Goal: Information Seeking & Learning: Learn about a topic

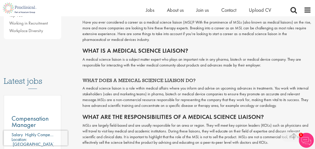
scroll to position [211, 0]
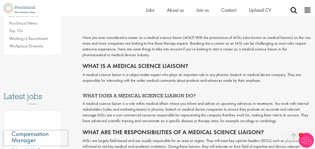
scroll to position [201, 0]
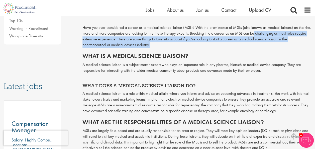
drag, startPoint x: 251, startPoint y: 35, endPoint x: 248, endPoint y: 45, distance: 10.5
click at [248, 45] on p "Have you ever considered a career as a medical science liaison (MSL)? With the …" at bounding box center [197, 36] width 229 height 23
drag, startPoint x: 248, startPoint y: 45, endPoint x: 249, endPoint y: 41, distance: 3.3
click at [249, 41] on p "Have you ever considered a career as a medical science liaison (MSL)? With the …" at bounding box center [197, 36] width 229 height 23
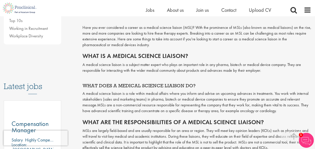
click at [286, 55] on h2 "What is a medical science liaison?" at bounding box center [197, 56] width 229 height 7
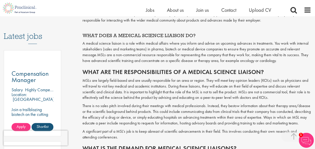
scroll to position [261, 0]
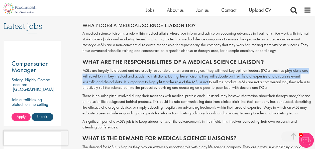
drag, startPoint x: 287, startPoint y: 70, endPoint x: 206, endPoint y: 83, distance: 82.4
click at [206, 83] on p "MSLs are largely field-based and are usually responsible for an area or region.…" at bounding box center [197, 79] width 229 height 23
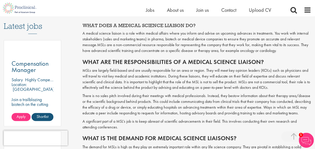
click at [230, 88] on p "MSLs are largely field-based and are usually responsible for an area or region.…" at bounding box center [197, 79] width 229 height 23
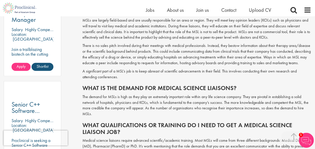
scroll to position [302, 0]
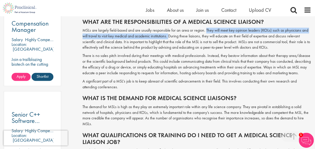
drag, startPoint x: 206, startPoint y: 31, endPoint x: 169, endPoint y: 37, distance: 37.7
click at [169, 37] on p "MSLs are largely field-based and are usually responsible for an area or region.…" at bounding box center [197, 39] width 229 height 23
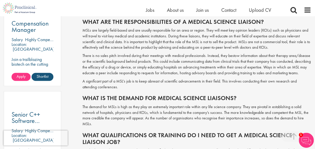
click at [242, 47] on p "MSLs are largely field-based and are usually responsible for an area or region.…" at bounding box center [197, 39] width 229 height 23
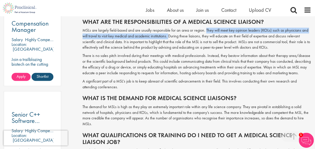
drag, startPoint x: 206, startPoint y: 30, endPoint x: 169, endPoint y: 37, distance: 38.1
click at [169, 37] on p "MSLs are largely field-based and are usually responsible for an area or region.…" at bounding box center [197, 39] width 229 height 23
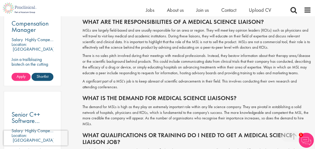
drag, startPoint x: 169, startPoint y: 37, endPoint x: 240, endPoint y: 56, distance: 73.8
click at [240, 56] on p "There is no sales pitch involved during their meetings with medical professiona…" at bounding box center [197, 64] width 229 height 23
click at [170, 35] on p "MSLs are largely field-based and are usually responsible for an area or region.…" at bounding box center [197, 39] width 229 height 23
drag, startPoint x: 170, startPoint y: 35, endPoint x: 204, endPoint y: 39, distance: 34.8
click at [204, 39] on p "MSLs are largely field-based and are usually responsible for an area or region.…" at bounding box center [197, 39] width 229 height 23
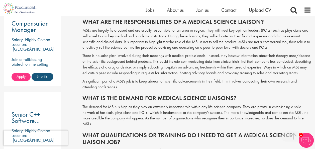
drag, startPoint x: 204, startPoint y: 39, endPoint x: 239, endPoint y: 40, distance: 34.6
click at [239, 40] on p "MSLs are largely field-based and are usually responsible for an area or region.…" at bounding box center [197, 39] width 229 height 23
